Goal: Task Accomplishment & Management: Use online tool/utility

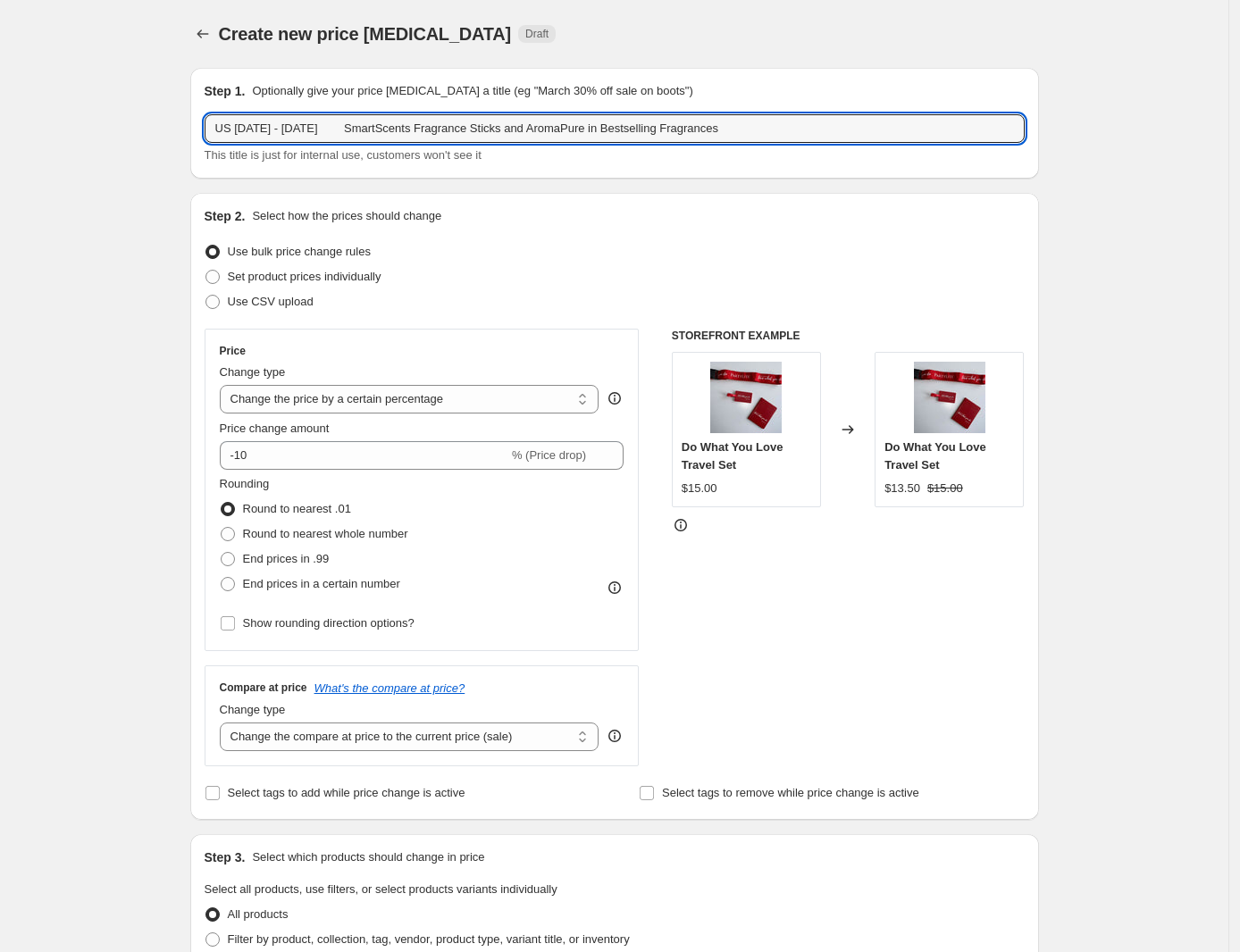
select select "percentage"
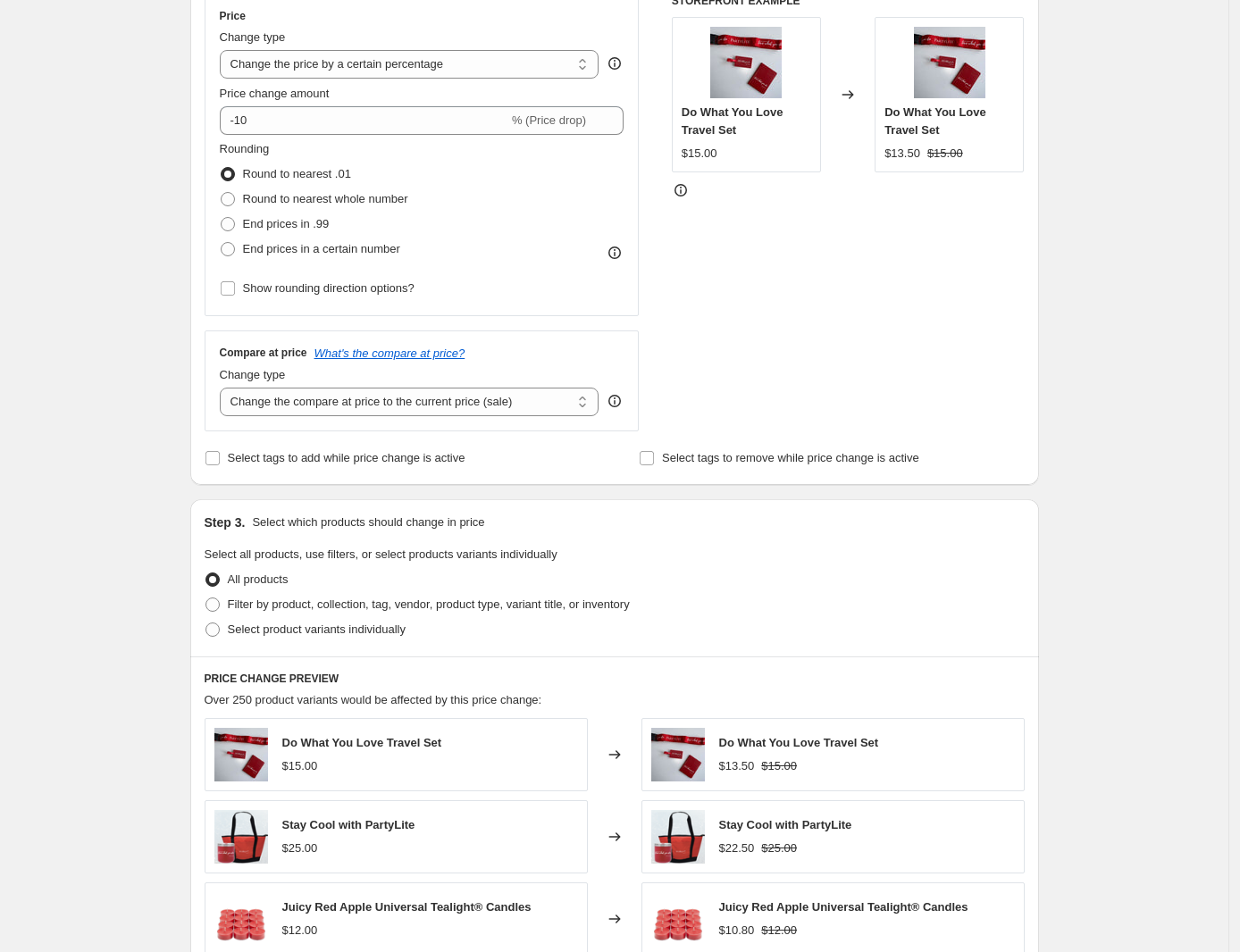
scroll to position [223, 0]
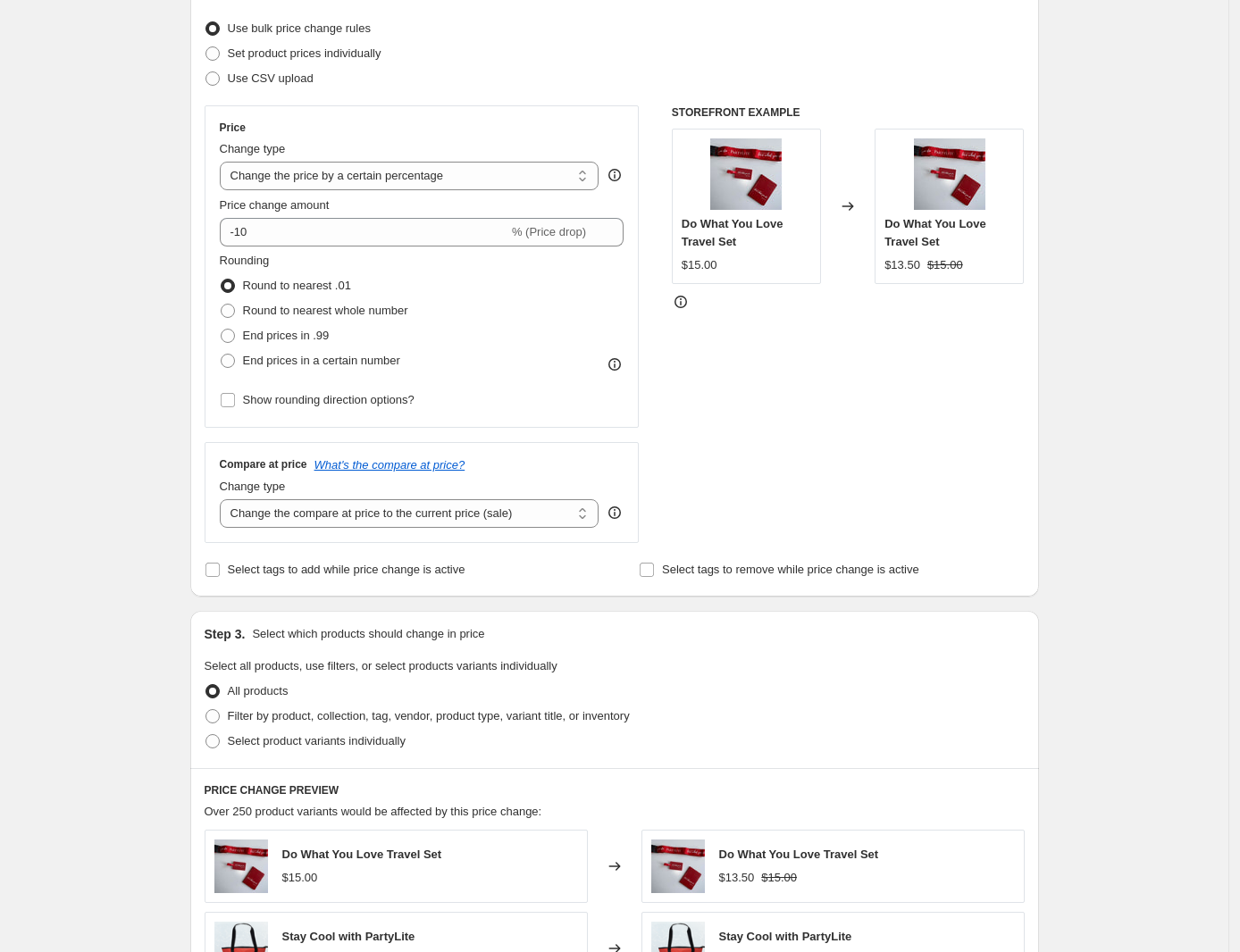
drag, startPoint x: 222, startPoint y: 75, endPoint x: 1118, endPoint y: 77, distance: 896.0
click at [220, 75] on span at bounding box center [212, 79] width 15 height 15
click at [206, 72] on input "Use CSV upload" at bounding box center [205, 71] width 1 height 1
radio input "true"
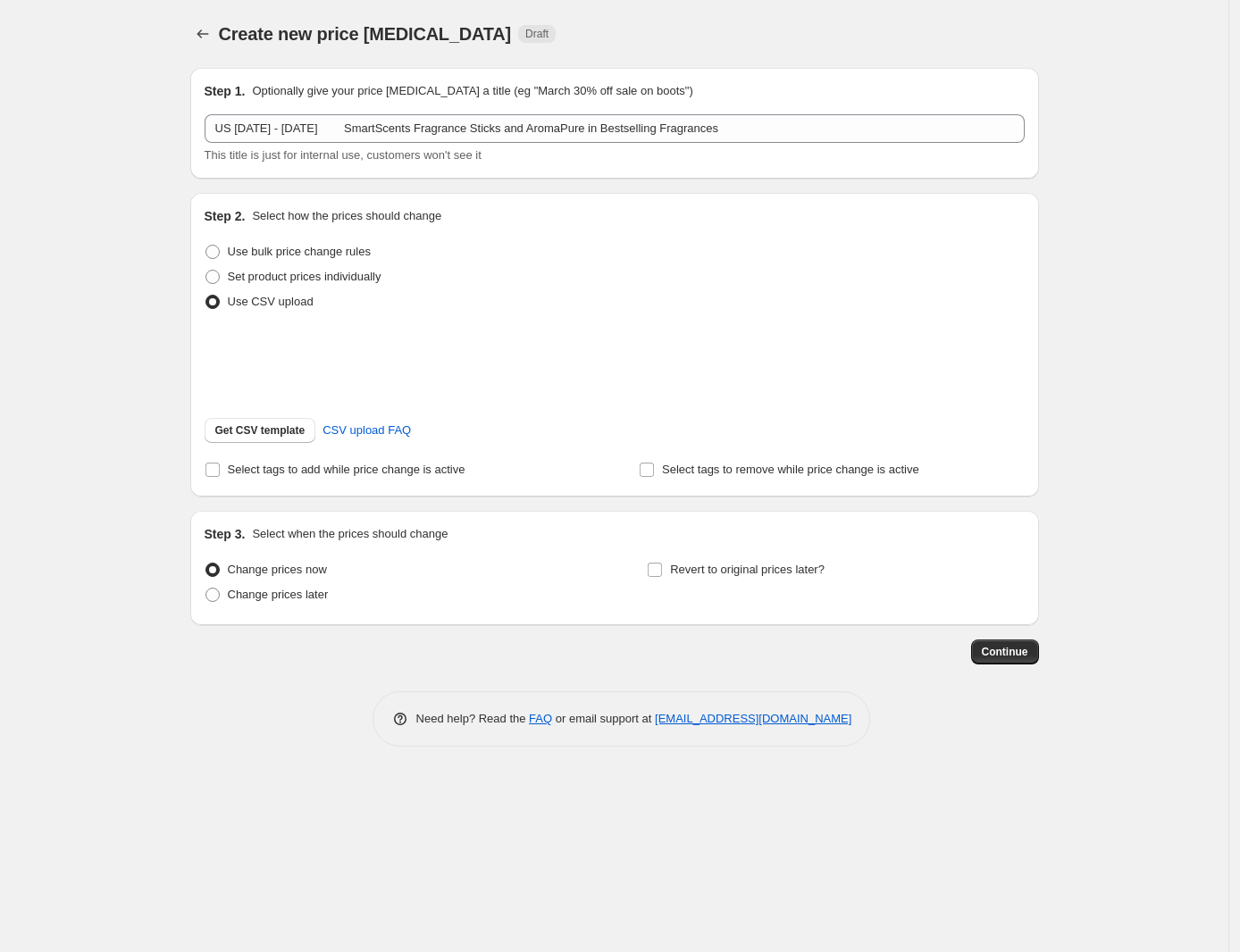
scroll to position [0, 0]
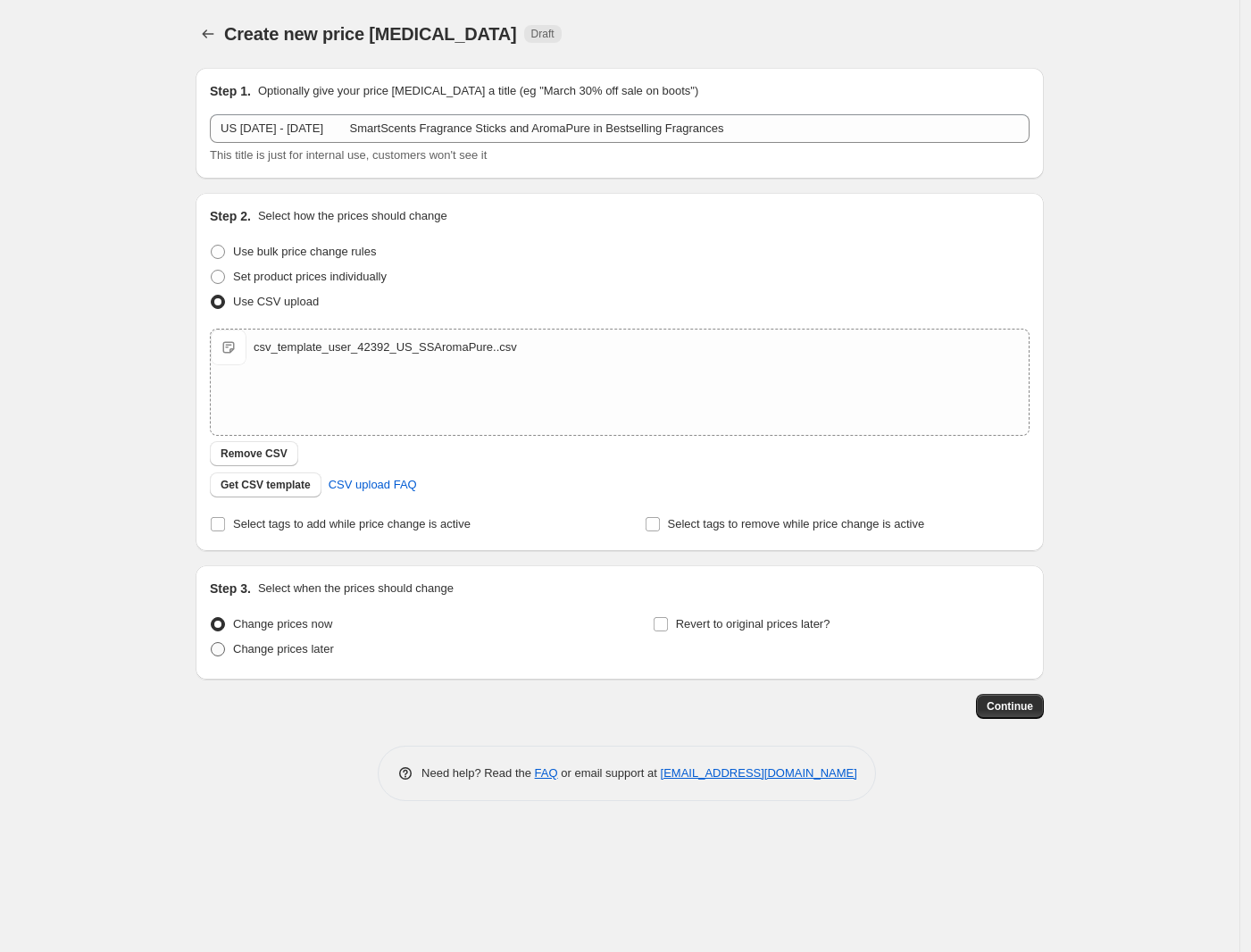
click at [281, 644] on span "Change prices later" at bounding box center [284, 648] width 101 height 14
click at [212, 643] on input "Change prices later" at bounding box center [211, 642] width 1 height 1
radio input "true"
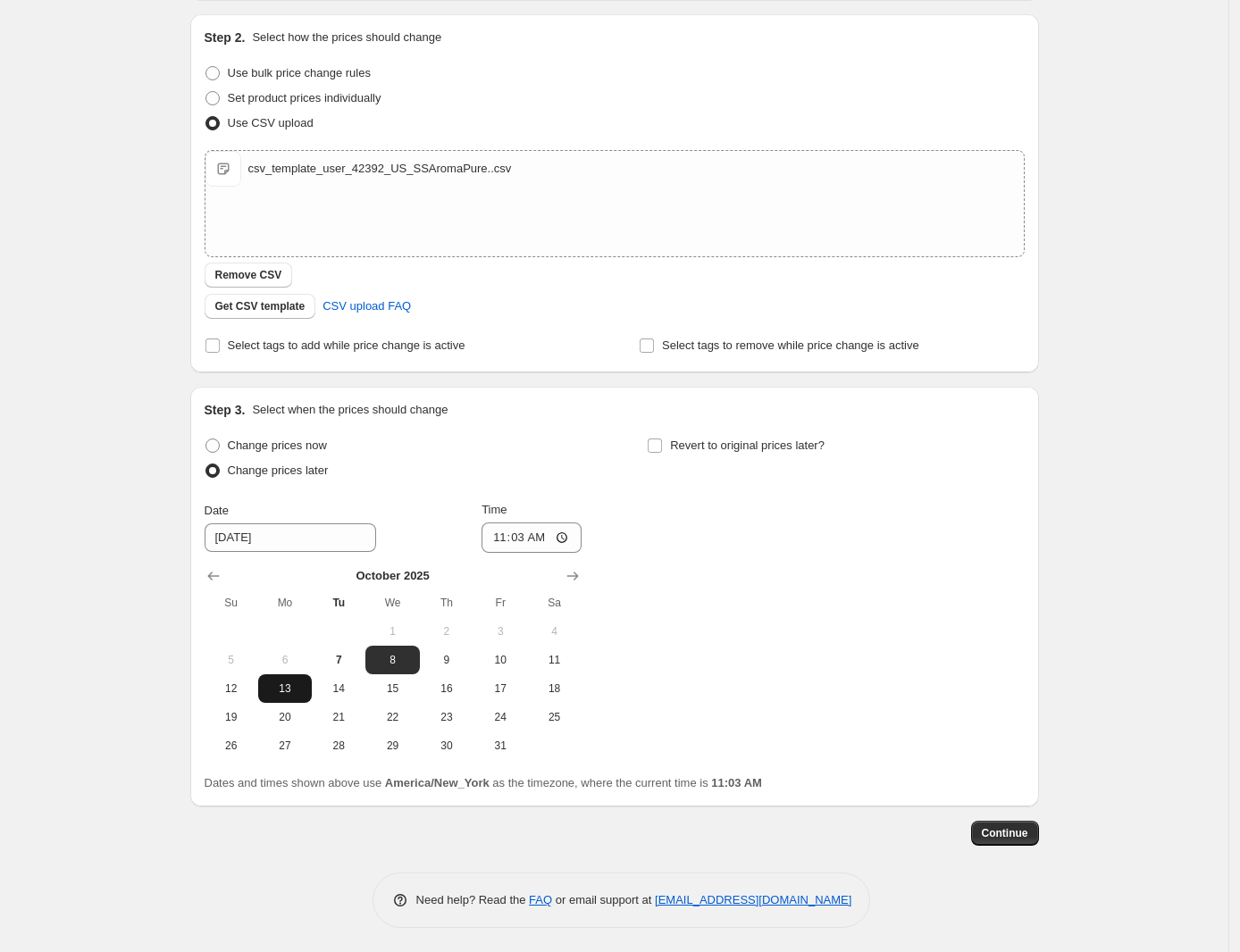
scroll to position [180, 0]
drag, startPoint x: 295, startPoint y: 701, endPoint x: 310, endPoint y: 693, distance: 17.0
click at [295, 701] on button "20" at bounding box center [285, 715] width 54 height 28
type input "[DATE]"
click at [502, 541] on input "11:03" at bounding box center [531, 536] width 100 height 30
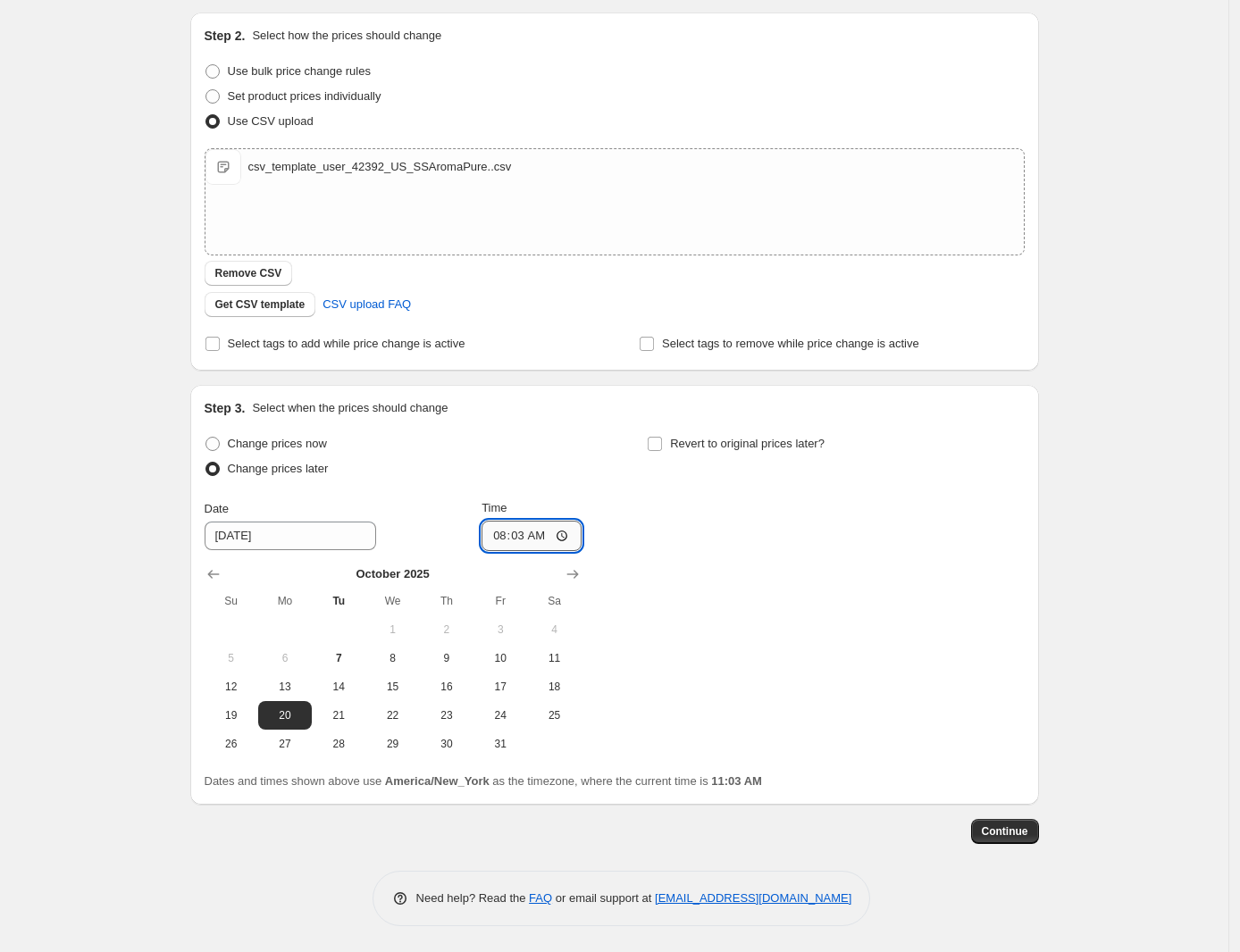
type input "08:00"
click at [655, 445] on input "Revert to original prices later?" at bounding box center [655, 444] width 15 height 15
checkbox input "true"
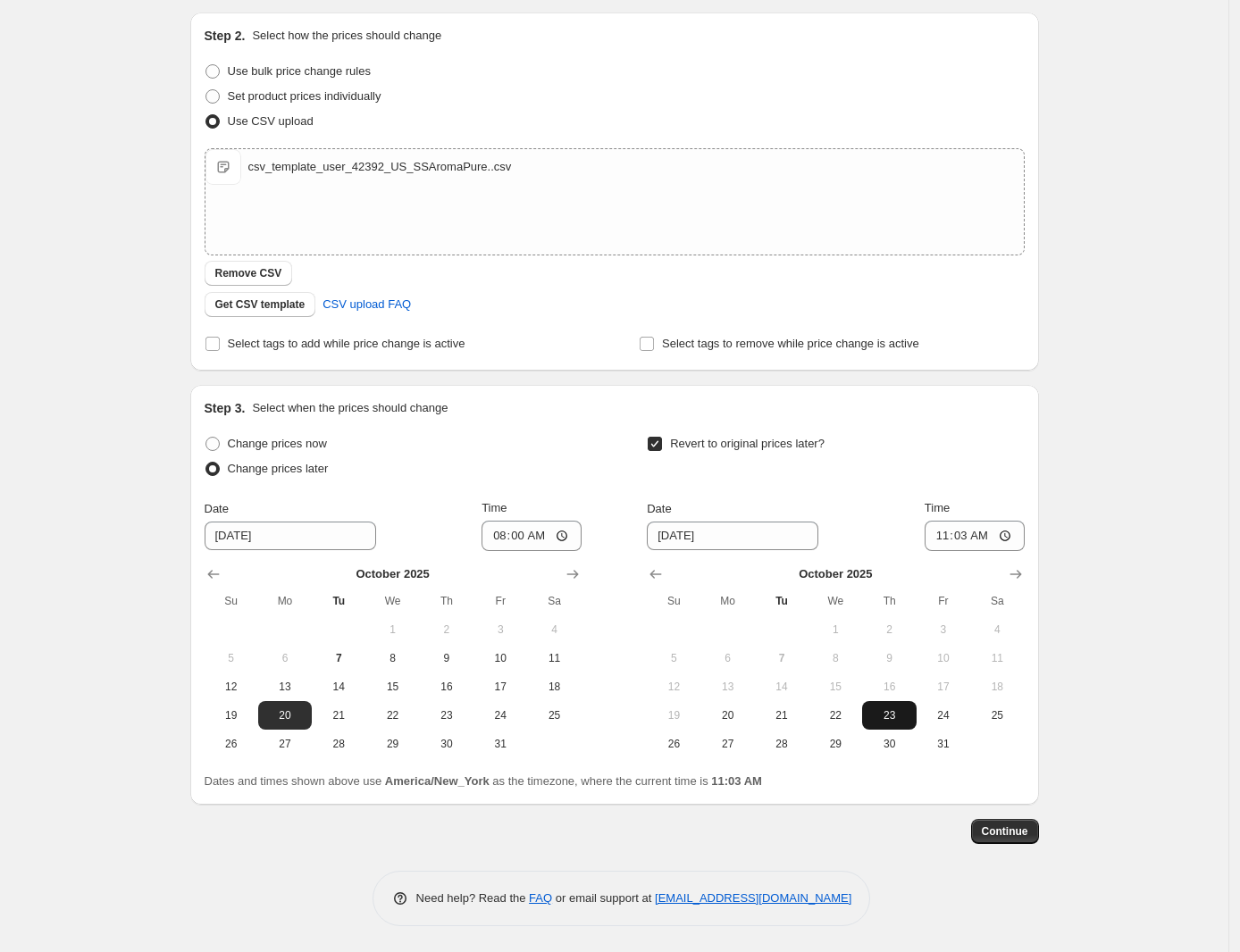
click at [878, 712] on span "23" at bounding box center [888, 715] width 39 height 15
type input "[DATE]"
click at [940, 532] on input "11:03" at bounding box center [974, 536] width 100 height 30
type input "07:59"
click at [992, 828] on span "Continue" at bounding box center [1005, 831] width 47 height 15
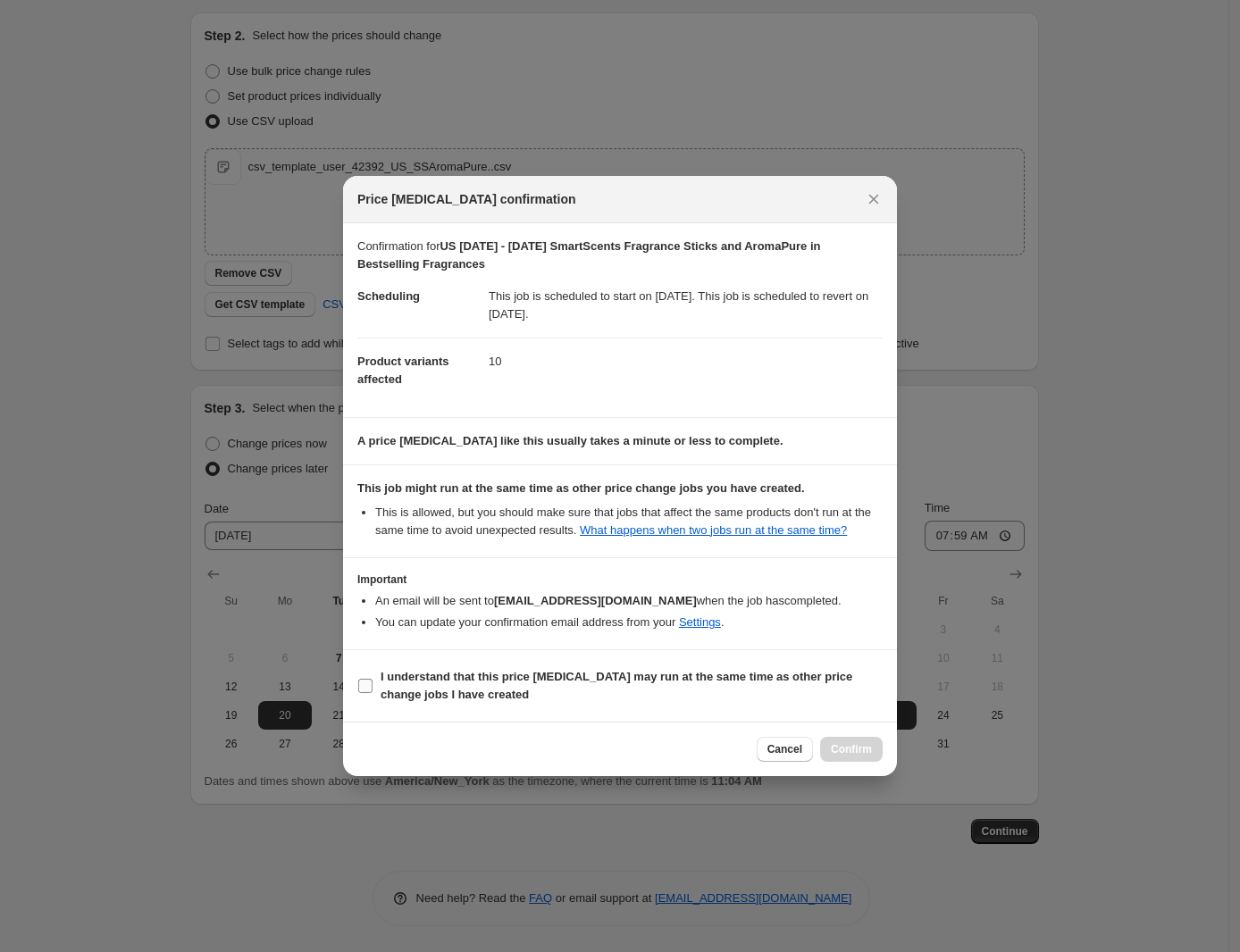
click at [621, 673] on b "I understand that this price [MEDICAL_DATA] may run at the same time as other p…" at bounding box center [615, 685] width 472 height 31
click at [373, 678] on input "I understand that this price [MEDICAL_DATA] may run at the same time as other p…" at bounding box center [365, 686] width 15 height 15
checkbox input "true"
click at [850, 752] on span "Confirm" at bounding box center [851, 749] width 41 height 15
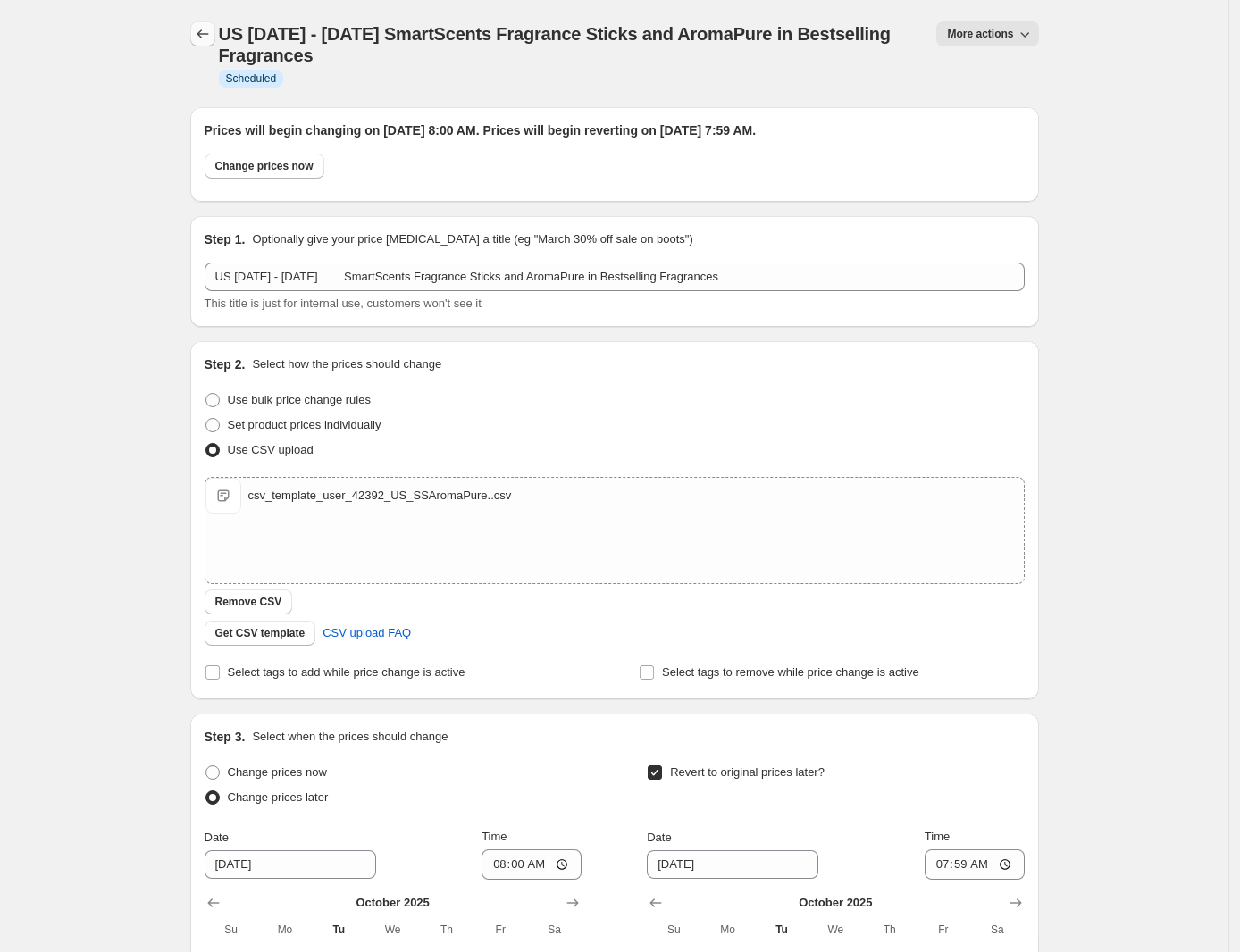
click at [208, 30] on icon "Price change jobs" at bounding box center [203, 34] width 18 height 18
